Goal: Transaction & Acquisition: Obtain resource

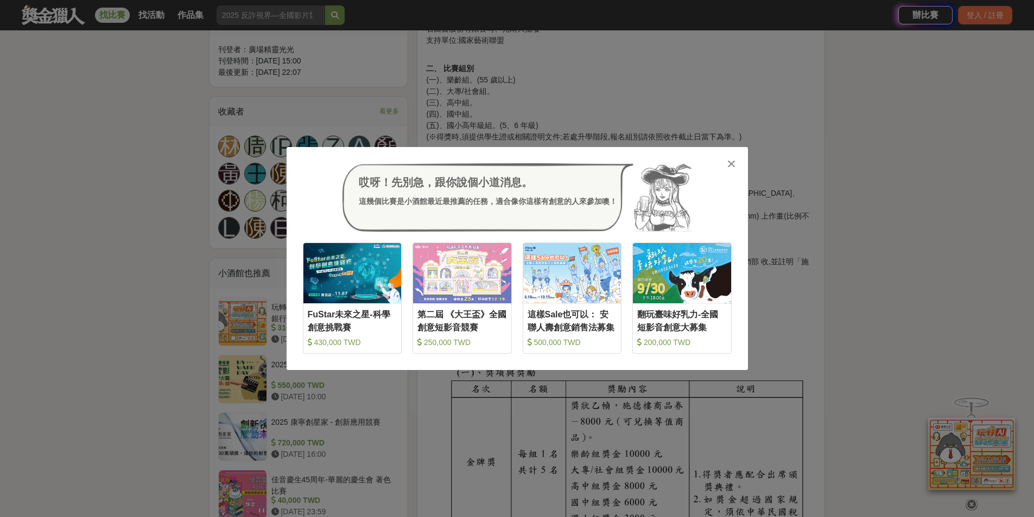
click at [722, 160] on div "哎呀！先別急，跟你說個小道消息。 這幾個比賽是小酒館最近最推薦的任務，適合像你這樣有創意的人來參加噢！ 收藏 FuStar未來之星-科學創意挑戰賽 430,0…" at bounding box center [517, 258] width 461 height 223
click at [730, 161] on icon at bounding box center [731, 163] width 8 height 11
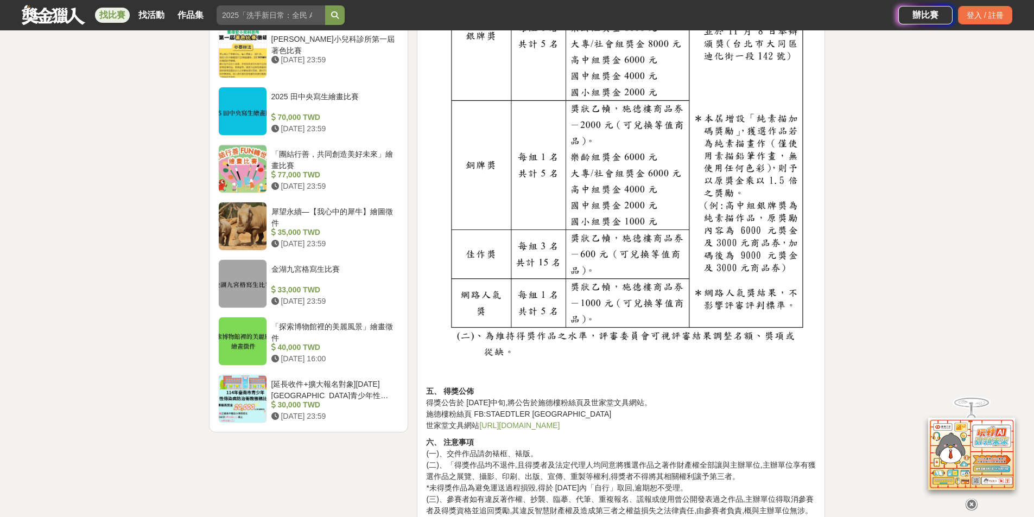
scroll to position [1194, 0]
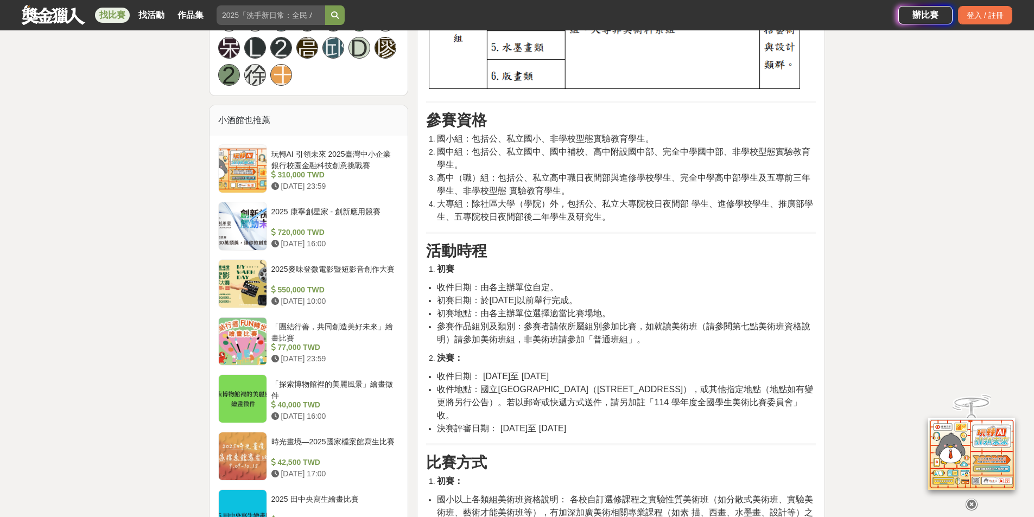
scroll to position [922, 0]
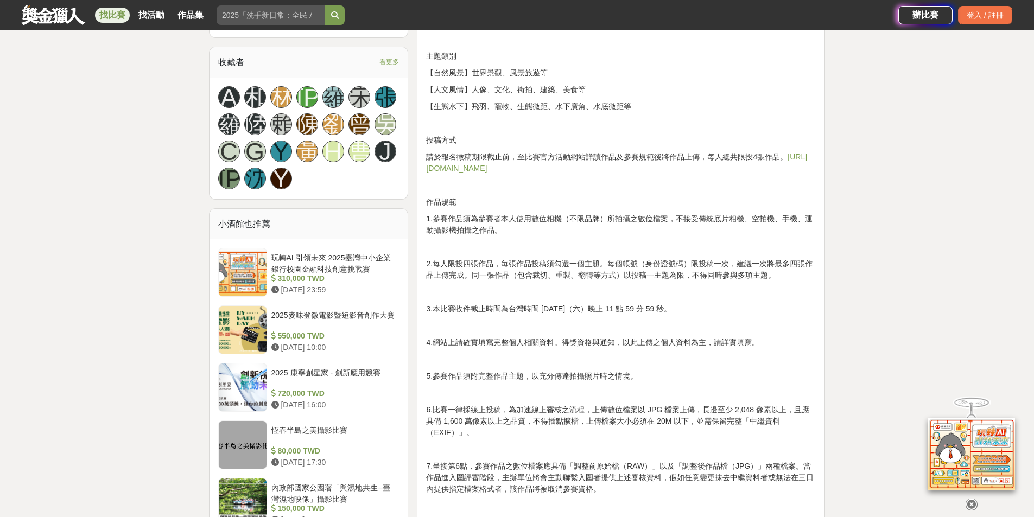
scroll to position [814, 0]
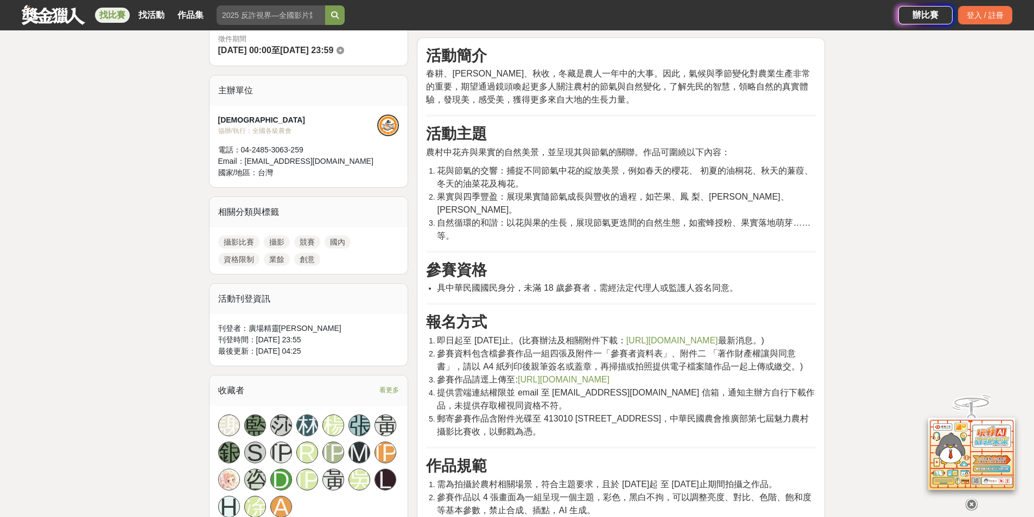
scroll to position [488, 0]
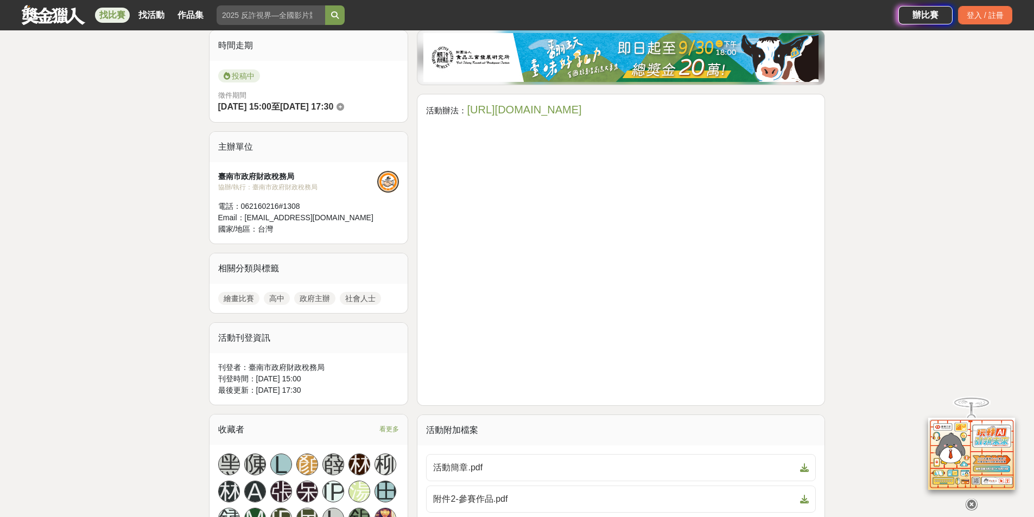
scroll to position [543, 0]
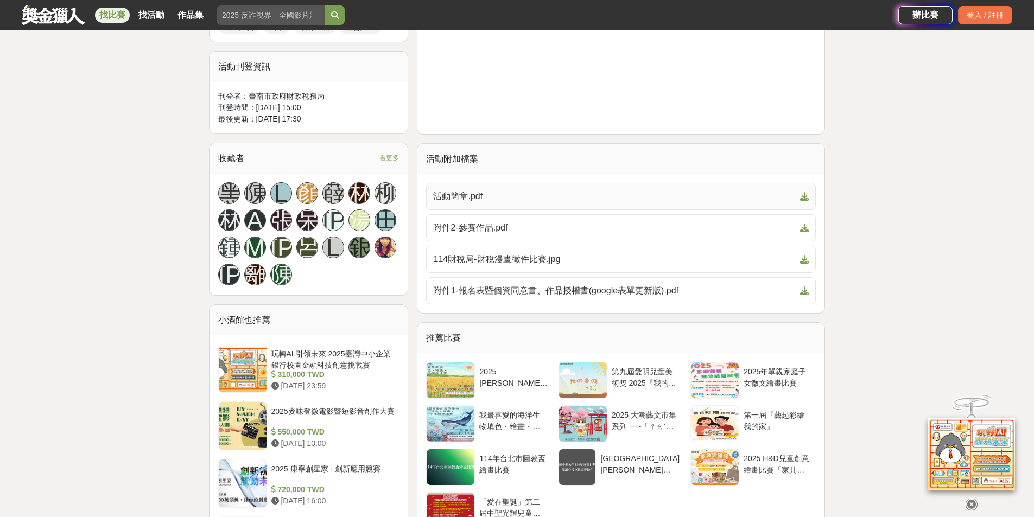
click at [490, 198] on span "活動簡章.pdf" at bounding box center [614, 196] width 362 height 13
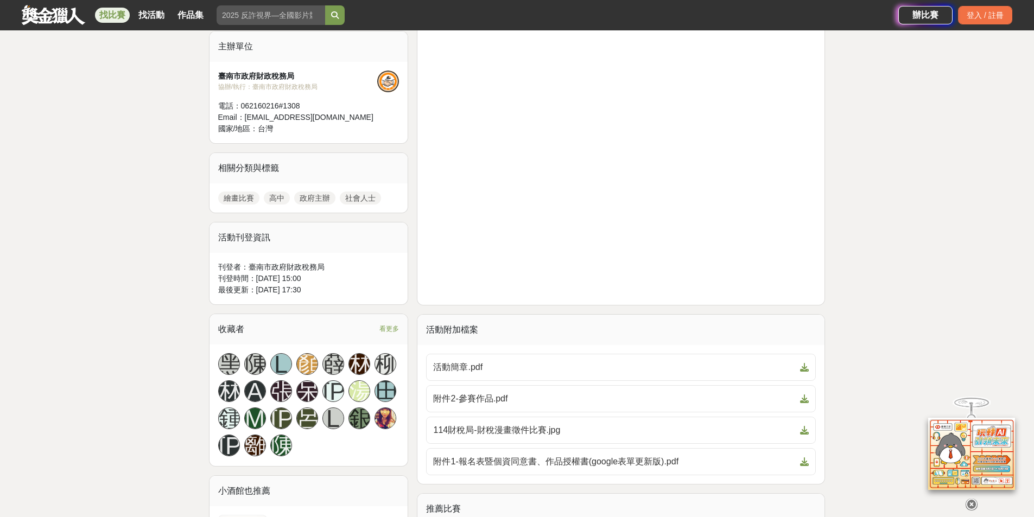
scroll to position [163, 0]
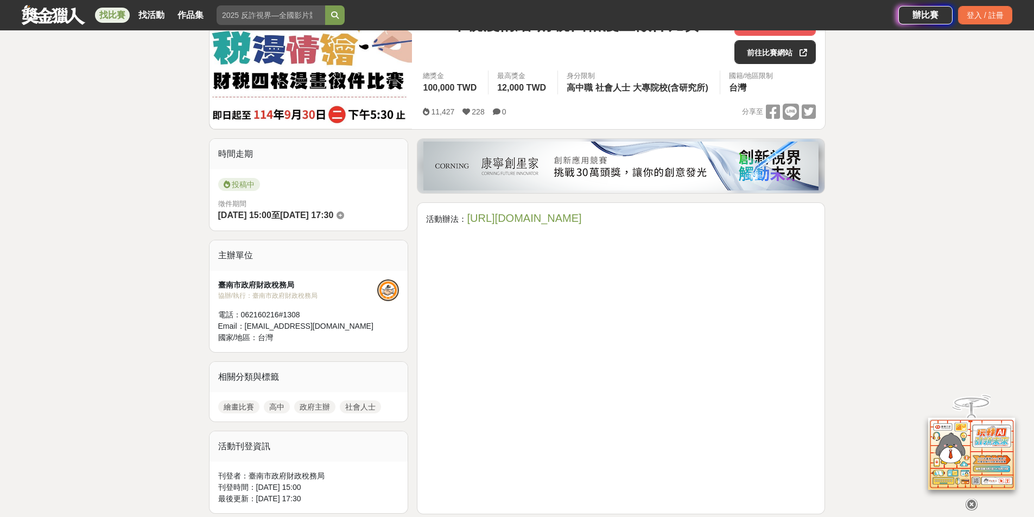
click at [495, 220] on link "https://gov.tw/fvq" at bounding box center [524, 218] width 114 height 12
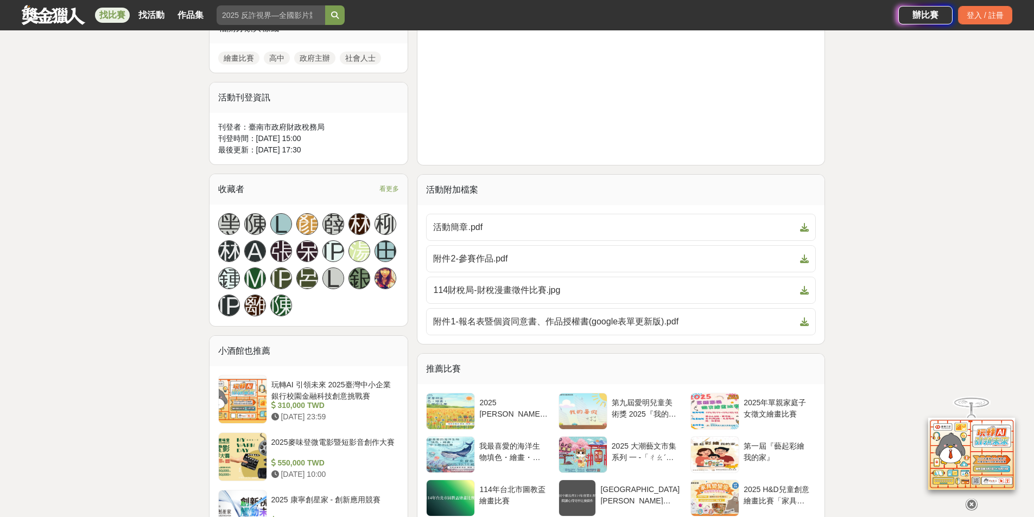
scroll to position [705, 0]
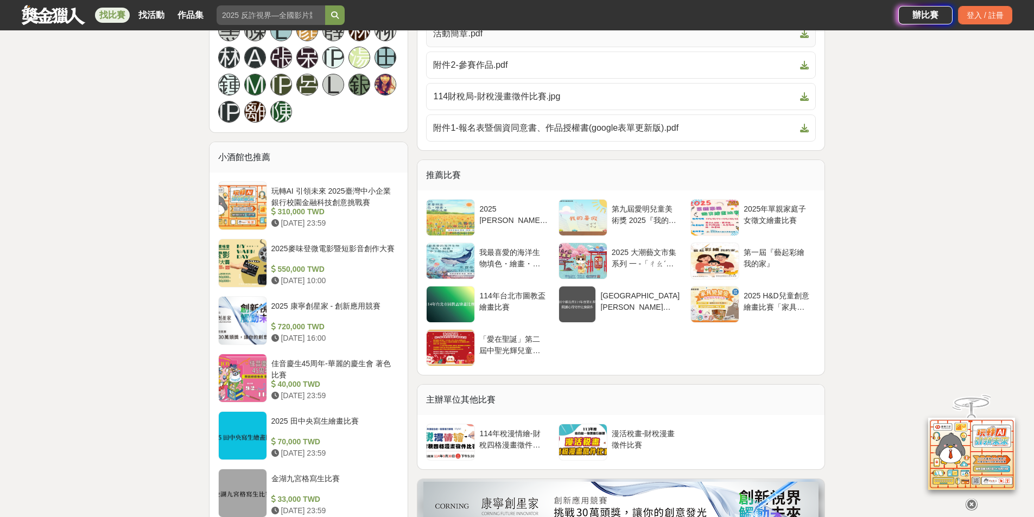
click at [487, 35] on span "活動簡章.pdf" at bounding box center [614, 33] width 362 height 13
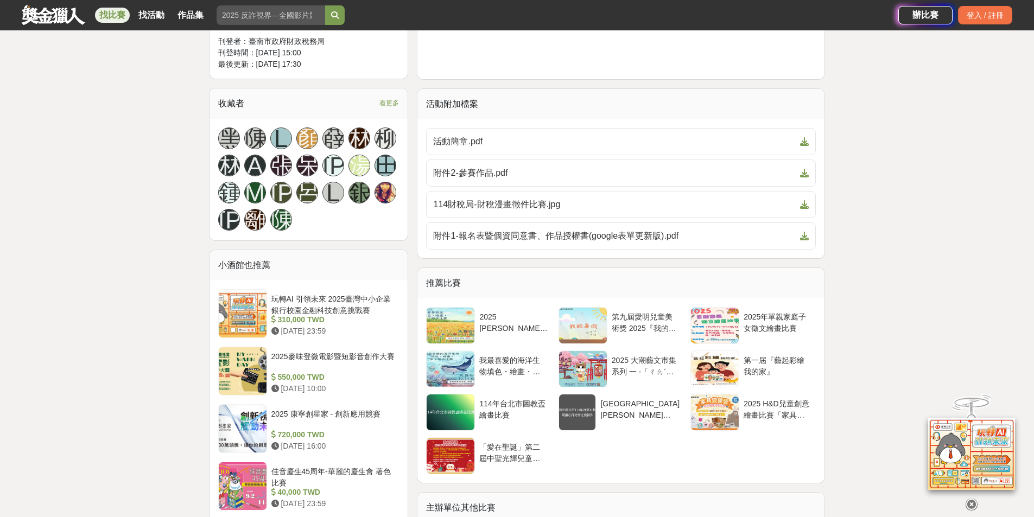
scroll to position [597, 0]
click at [524, 178] on span "附件2-參賽作品.pdf" at bounding box center [614, 173] width 362 height 13
click at [572, 209] on span "114財稅局-財稅漫畫徵件比賽.jpg" at bounding box center [614, 205] width 362 height 13
click at [591, 236] on span "附件1-報名表暨個資同意書、作品授權書(google表單更新版).pdf" at bounding box center [614, 236] width 362 height 13
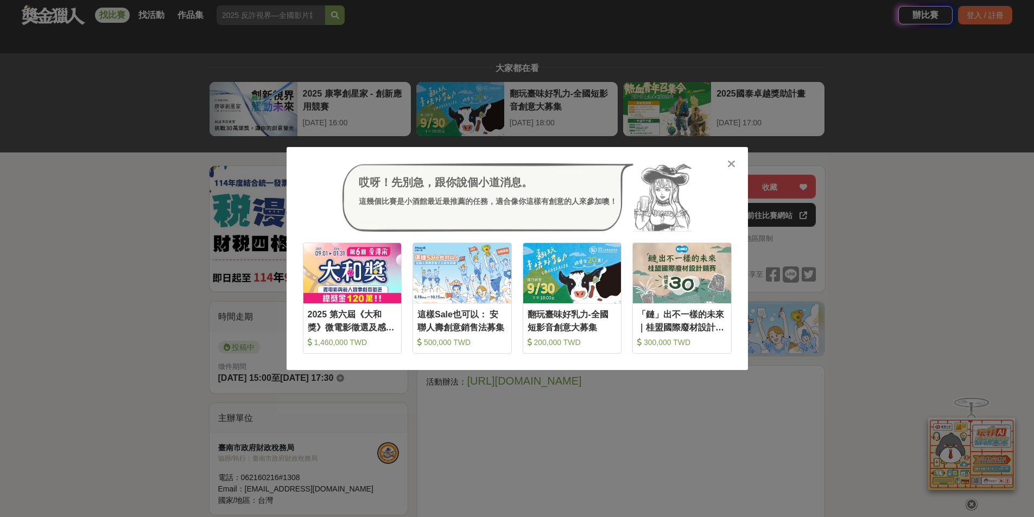
scroll to position [452, 0]
